Goal: Use online tool/utility: Utilize a website feature to perform a specific function

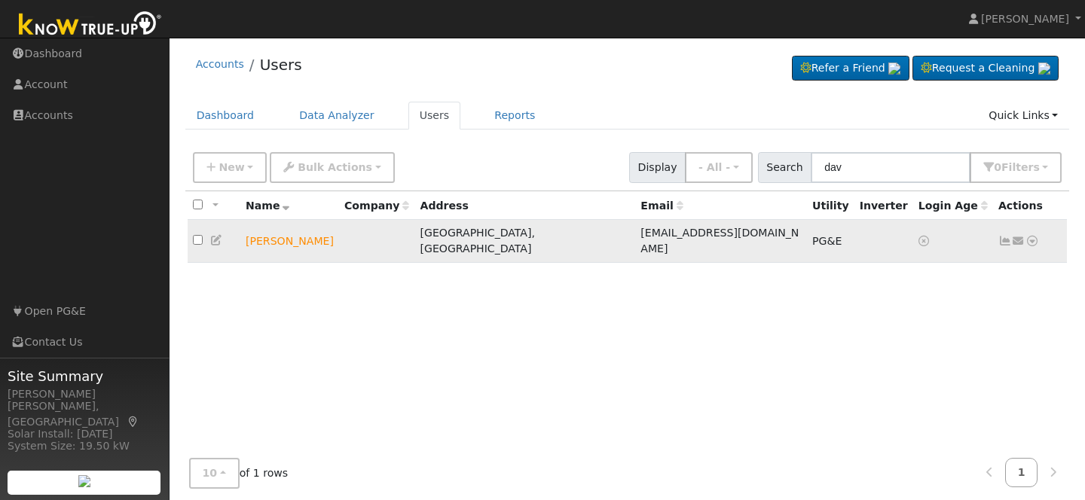
type input "dav"
click at [1033, 236] on icon at bounding box center [1033, 241] width 14 height 11
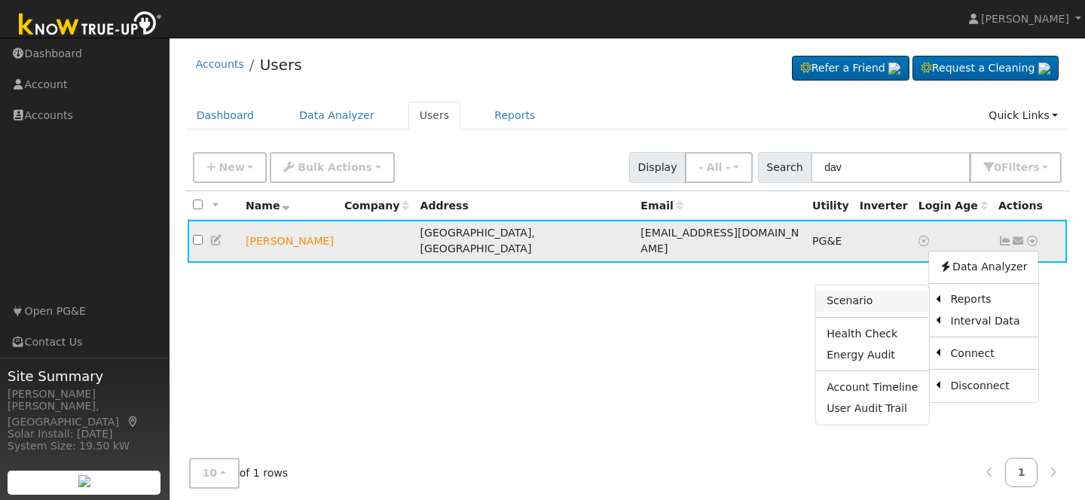
click at [908, 295] on link "Scenario" at bounding box center [872, 301] width 112 height 21
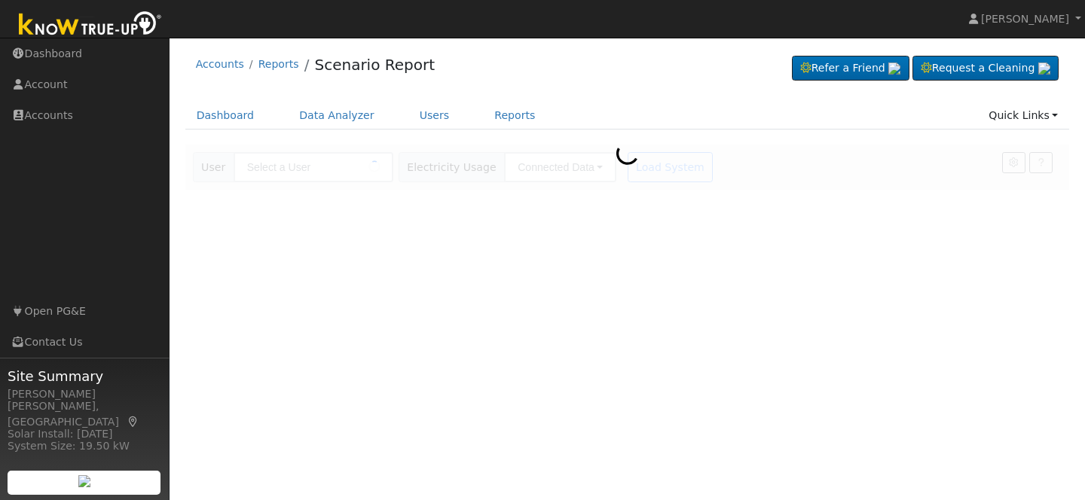
type input "[PERSON_NAME]"
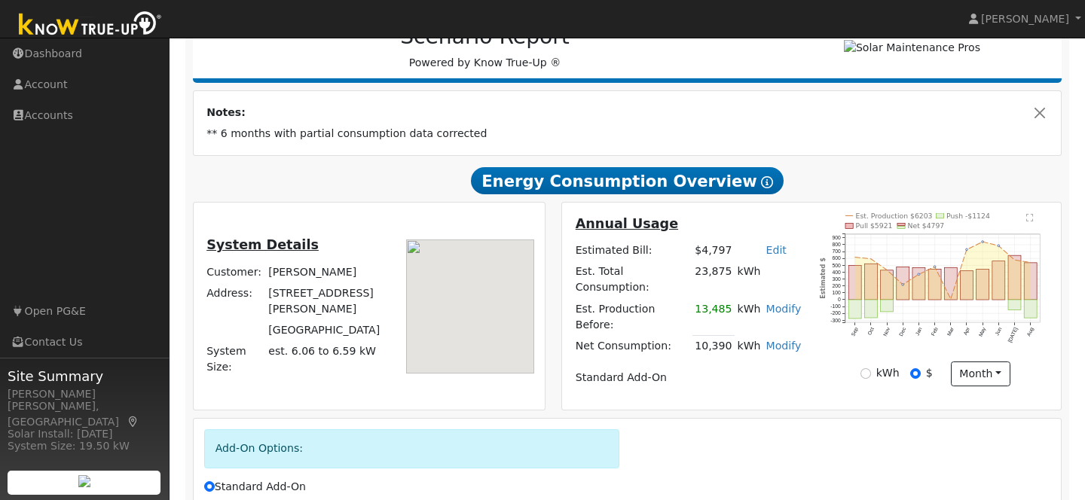
scroll to position [219, 0]
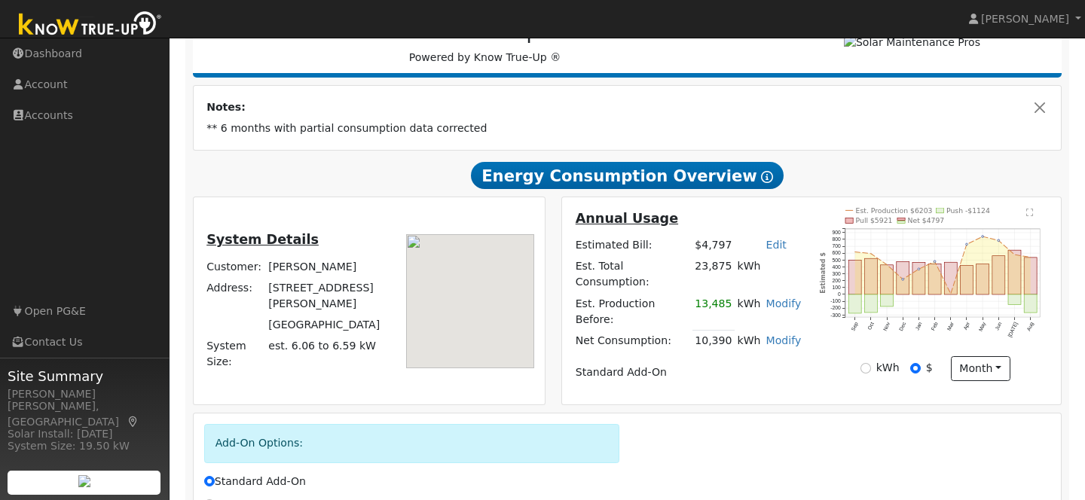
click at [744, 363] on td "Standard Add-On" at bounding box center [688, 373] width 231 height 21
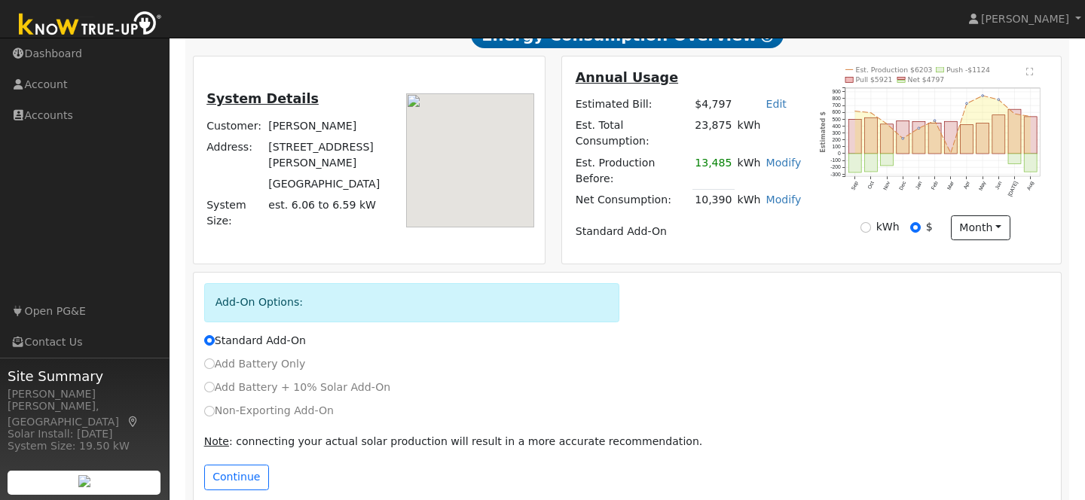
scroll to position [378, 0]
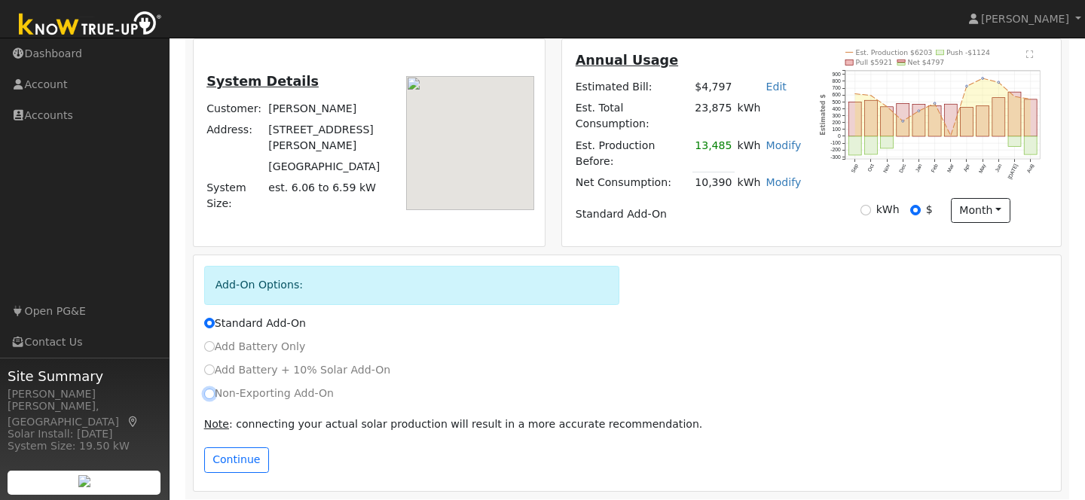
click at [209, 389] on input "Non-Exporting Add-On" at bounding box center [209, 394] width 11 height 11
radio input "true"
radio input "false"
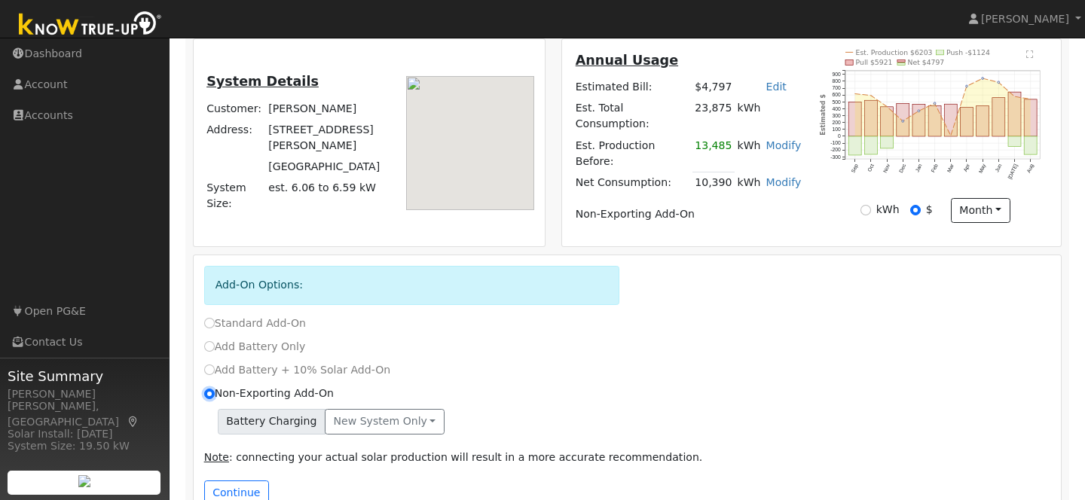
scroll to position [411, 0]
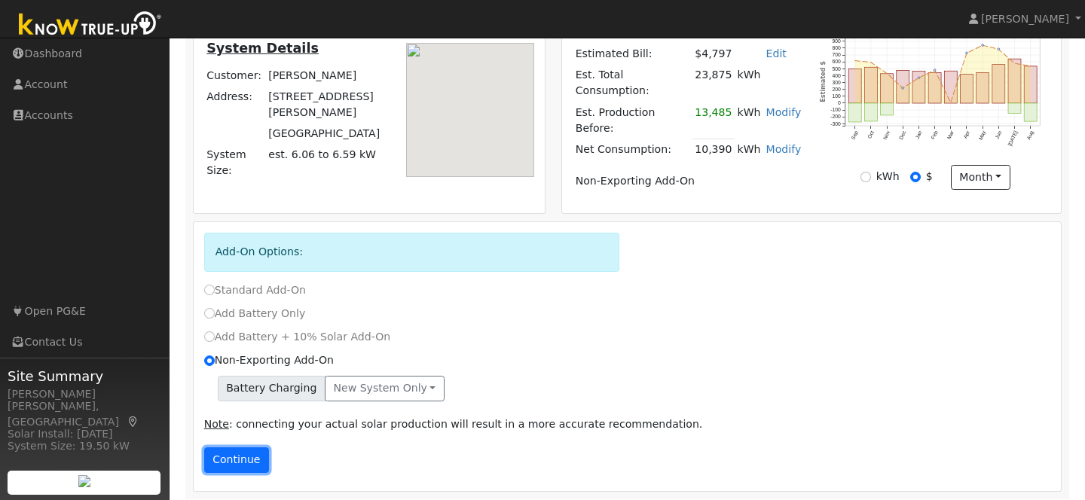
click at [251, 448] on button "Continue" at bounding box center [236, 461] width 65 height 26
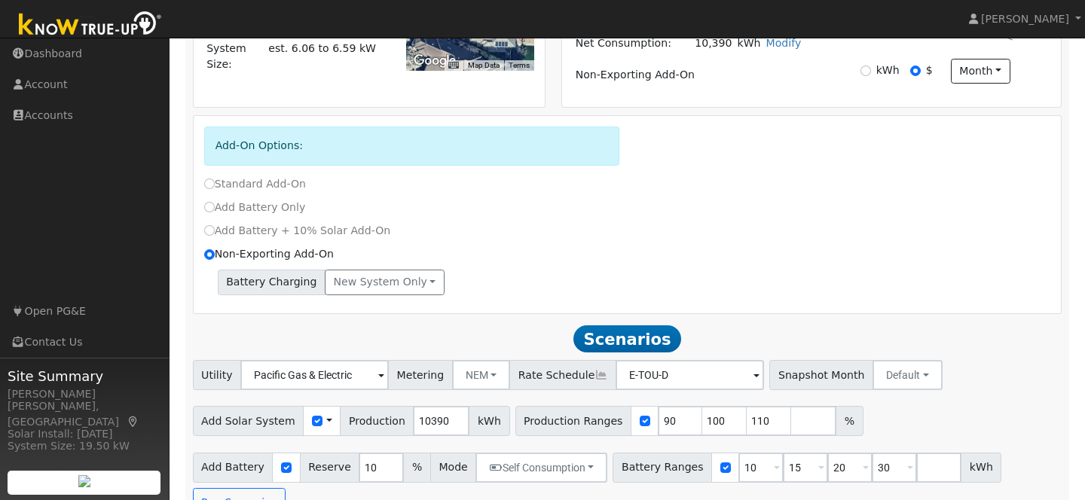
scroll to position [543, 0]
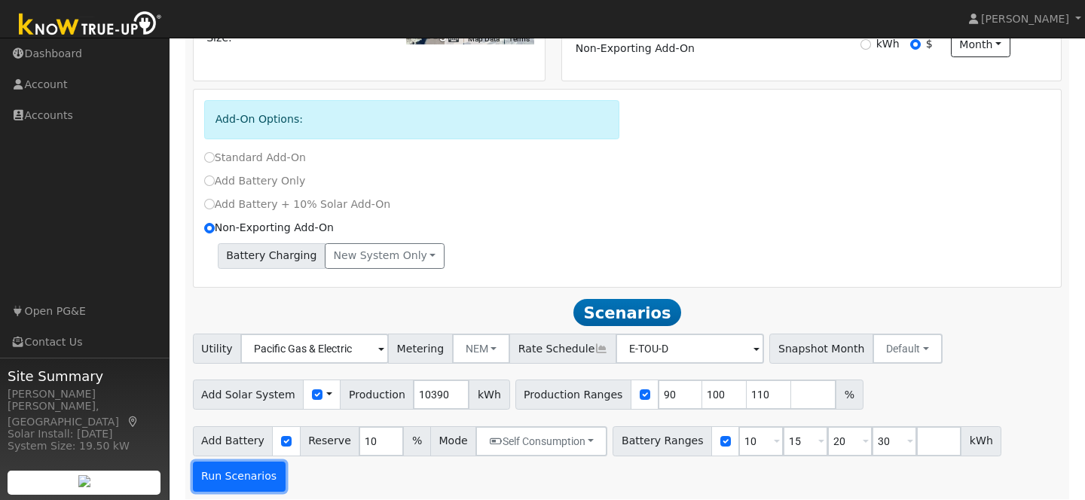
click at [226, 473] on button "Run Scenarios" at bounding box center [239, 477] width 93 height 30
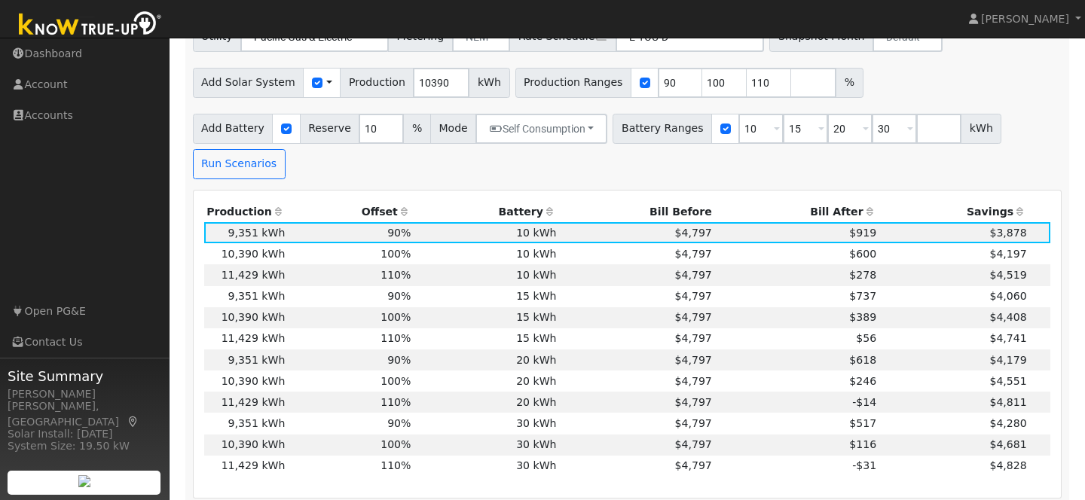
scroll to position [908, 0]
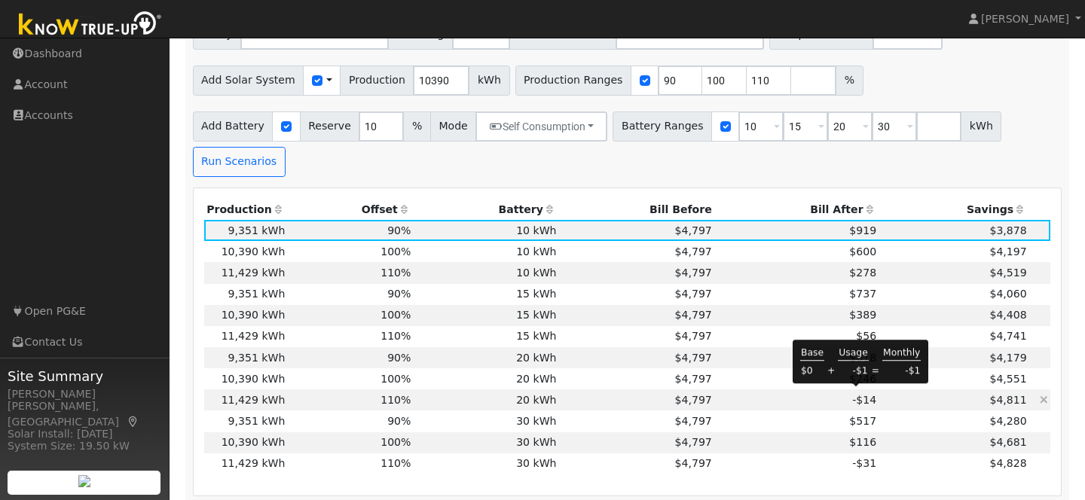
click at [865, 394] on span "-$14" at bounding box center [864, 400] width 24 height 12
